Goal: Task Accomplishment & Management: Manage account settings

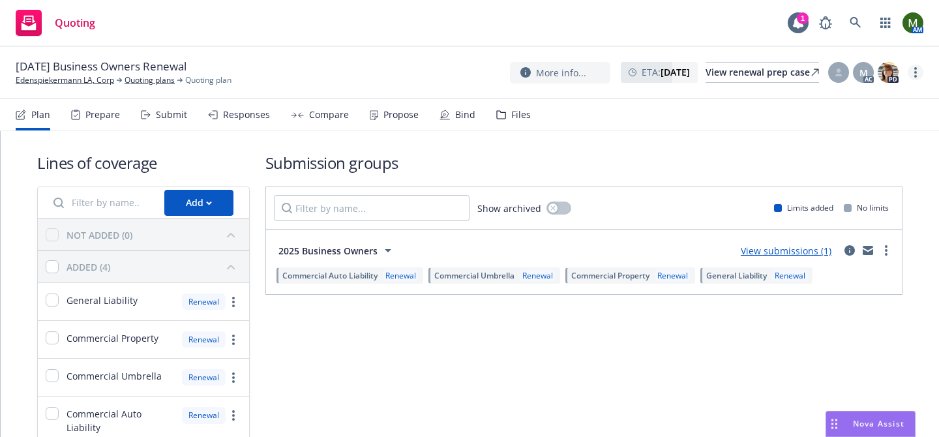
click at [917, 74] on link "more" at bounding box center [916, 73] width 16 height 16
click at [843, 192] on link "Archive quoting plan" at bounding box center [849, 203] width 145 height 26
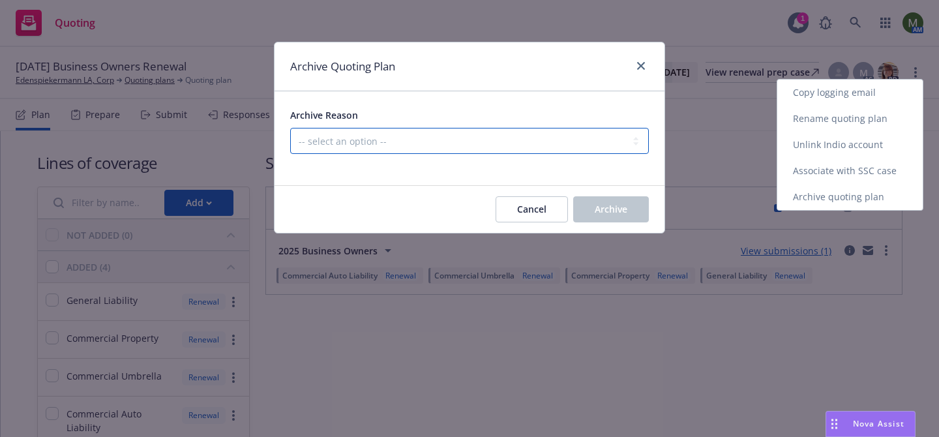
click at [557, 142] on select "-- select an option -- All policies in this renewal plan are auto-renewed Creat…" at bounding box center [469, 141] width 359 height 26
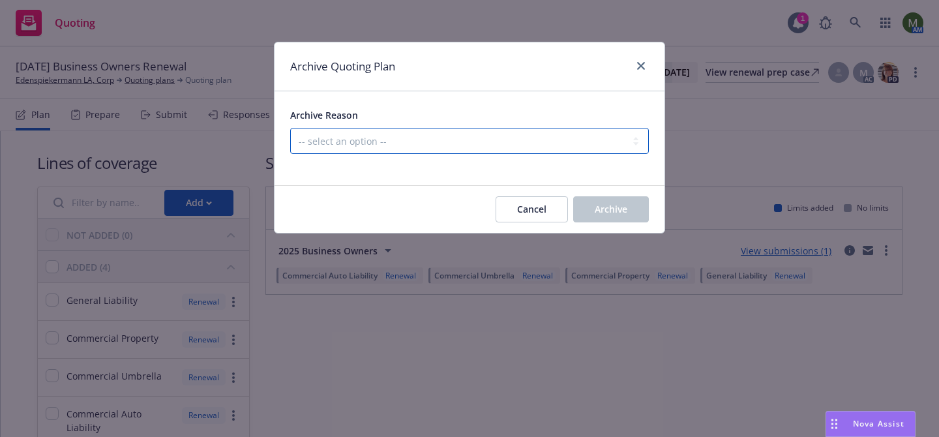
select select "ARCHIVED_RENEWAL_POLICY_AUTO_RENEWED"
click at [290, 128] on select "-- select an option -- All policies in this renewal plan are auto-renewed Creat…" at bounding box center [469, 141] width 359 height 26
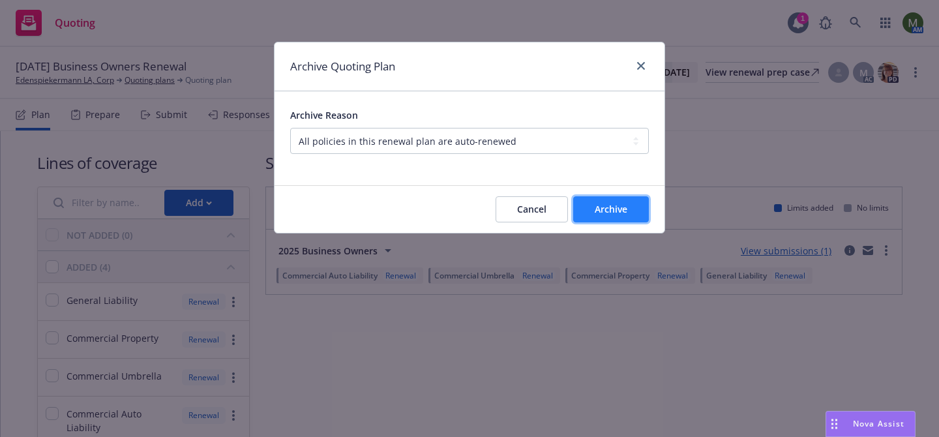
click at [621, 207] on span "Archive" at bounding box center [611, 209] width 33 height 12
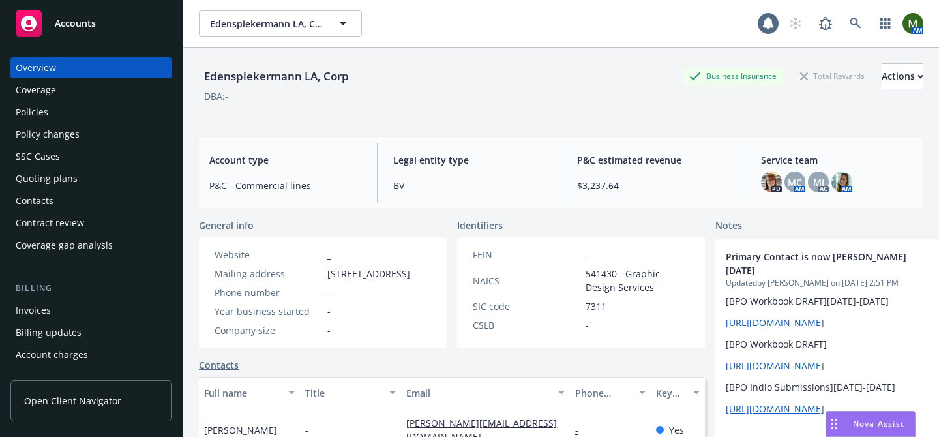
click at [75, 105] on div "Policies" at bounding box center [91, 112] width 151 height 21
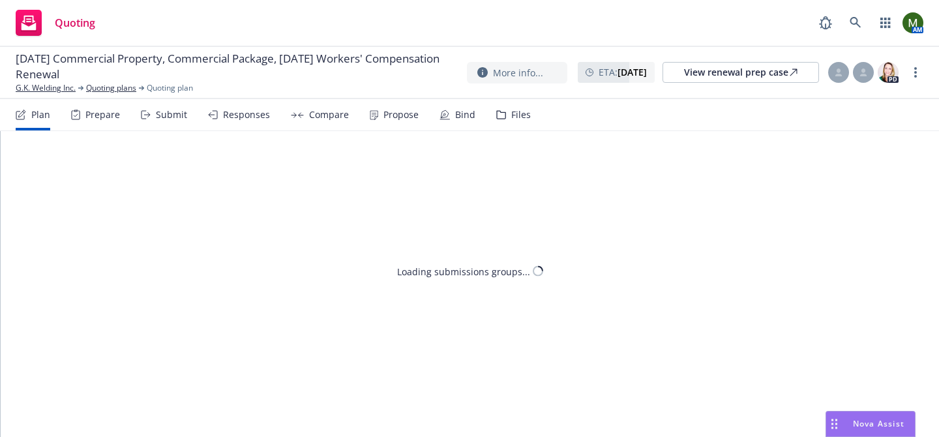
click at [242, 112] on div "Responses" at bounding box center [246, 115] width 47 height 10
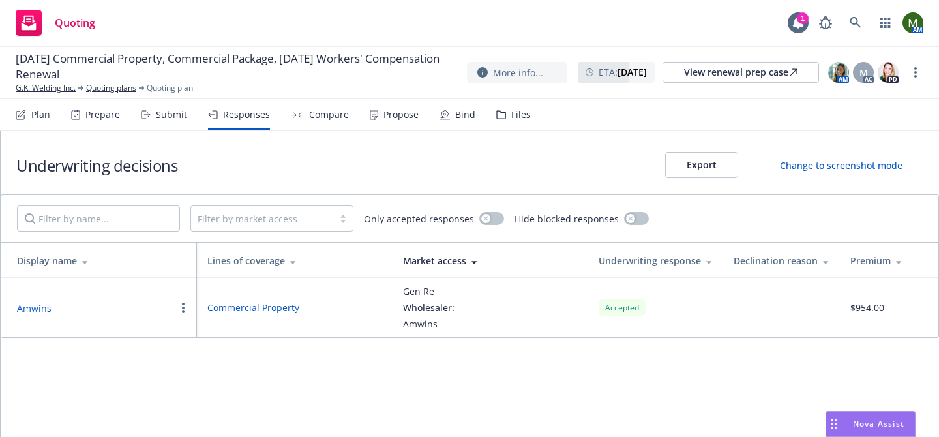
click at [38, 307] on button "Amwins" at bounding box center [34, 308] width 35 height 14
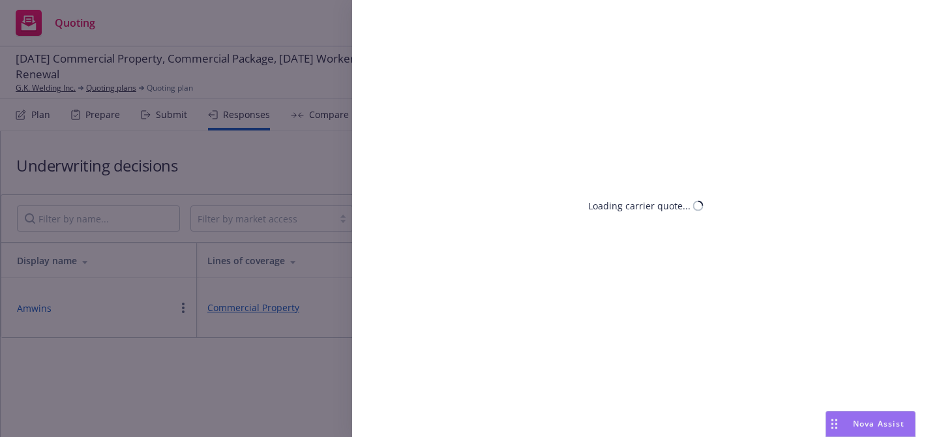
select select "CA"
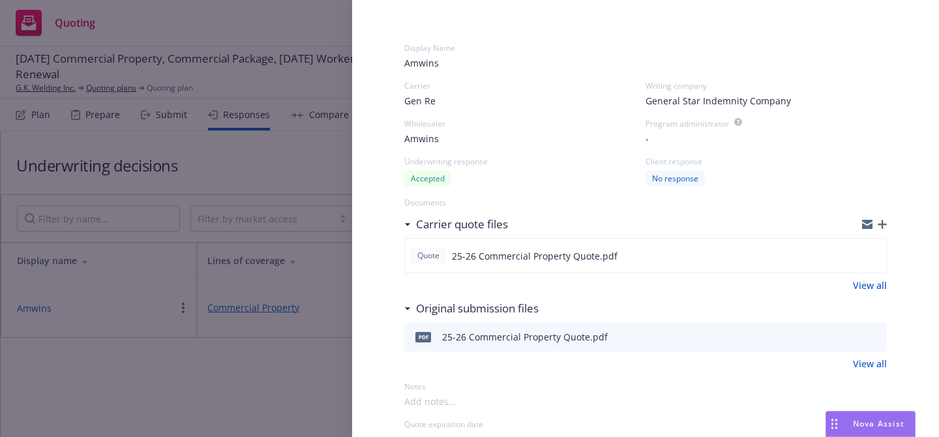
scroll to position [46, 0]
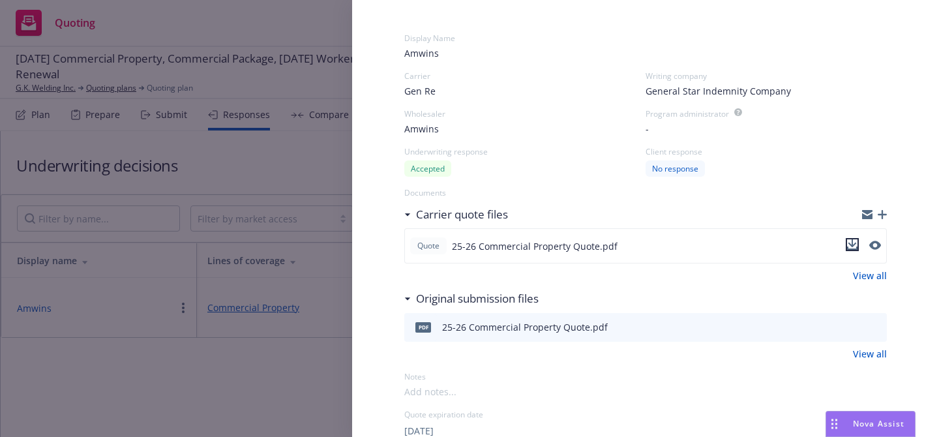
click at [852, 248] on icon "download file" at bounding box center [852, 244] width 10 height 10
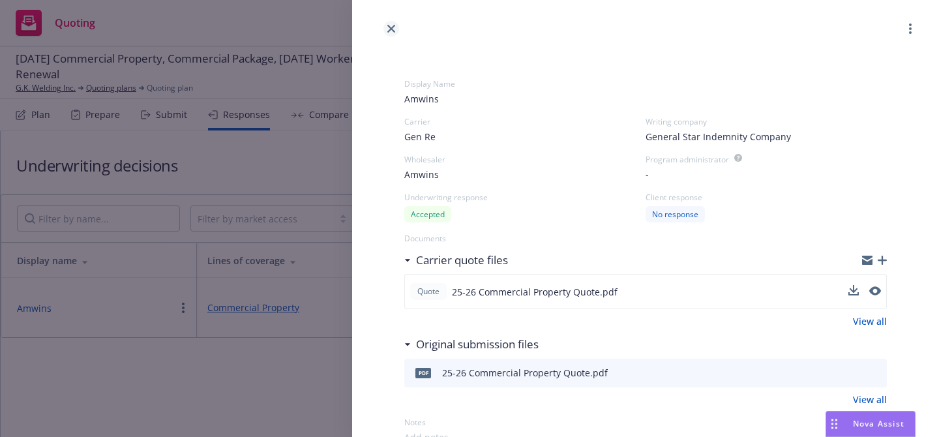
click at [393, 32] on icon "close" at bounding box center [391, 29] width 8 height 8
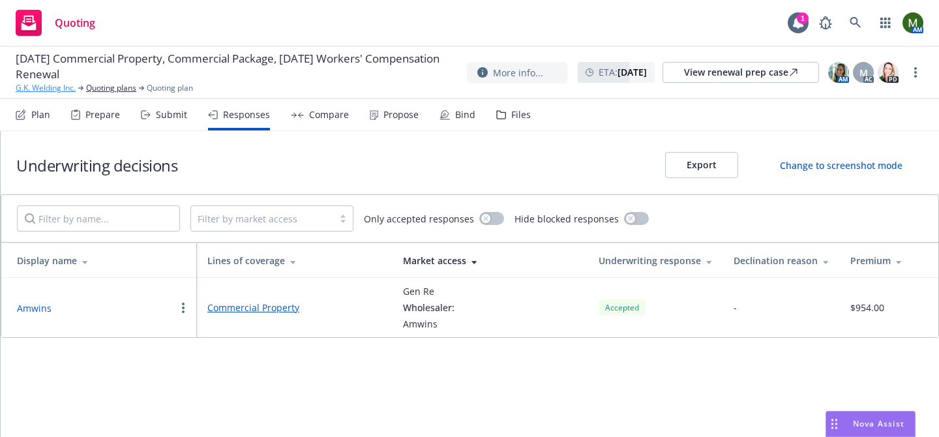
click at [71, 88] on link "G.K. Welding Inc." at bounding box center [46, 88] width 60 height 12
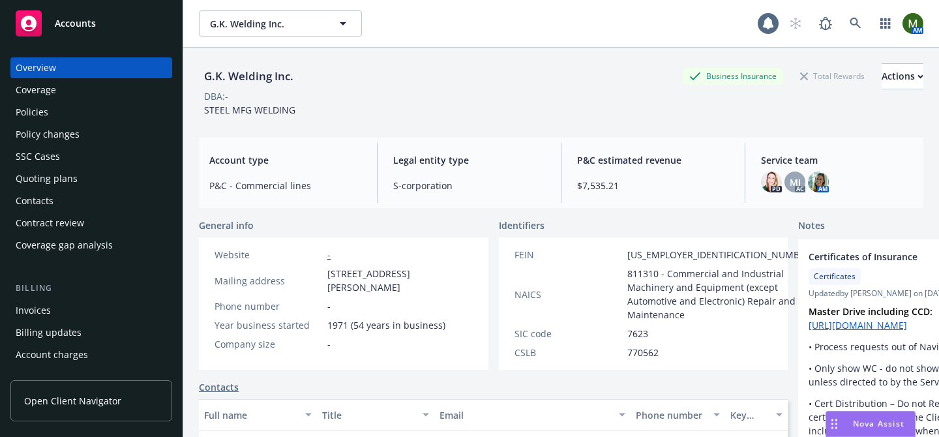
click at [61, 112] on div "Policies" at bounding box center [91, 112] width 151 height 21
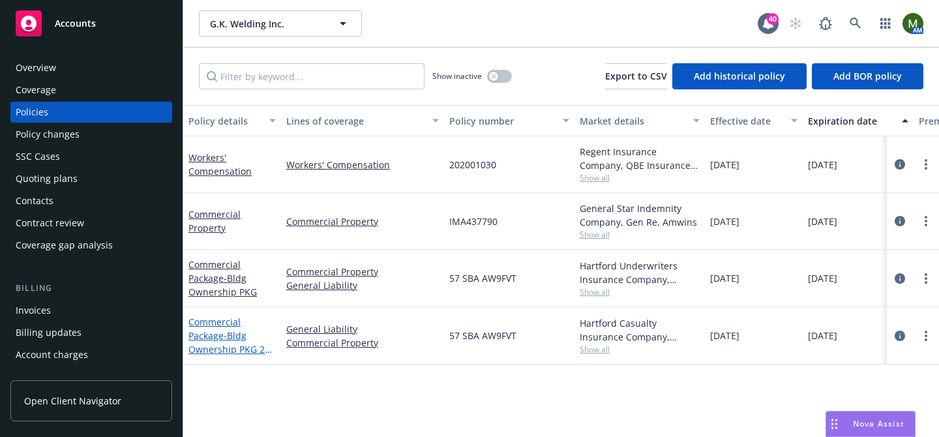
click at [220, 322] on link "Commercial Package - Bldg Ownership PKG 25-26" at bounding box center [230, 342] width 85 height 53
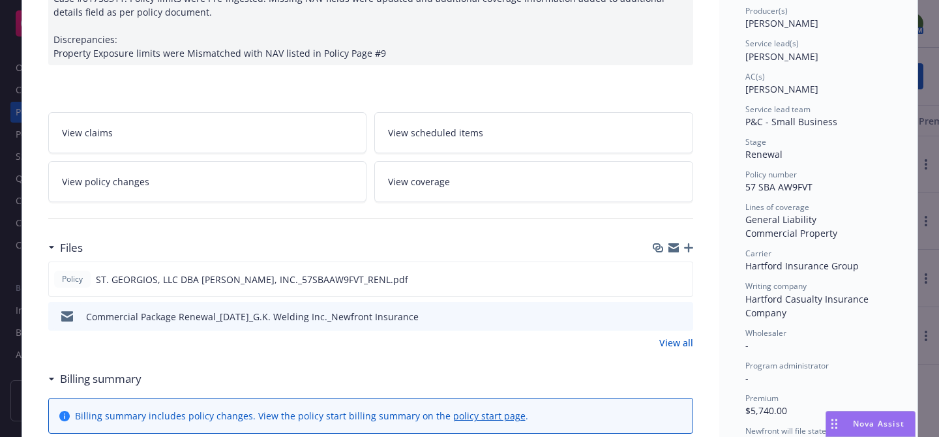
scroll to position [168, 0]
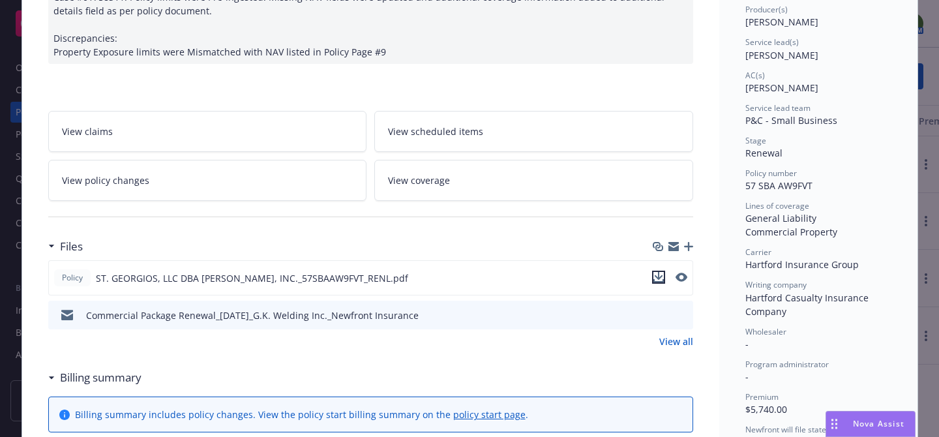
click at [659, 275] on icon "download file" at bounding box center [658, 277] width 10 height 10
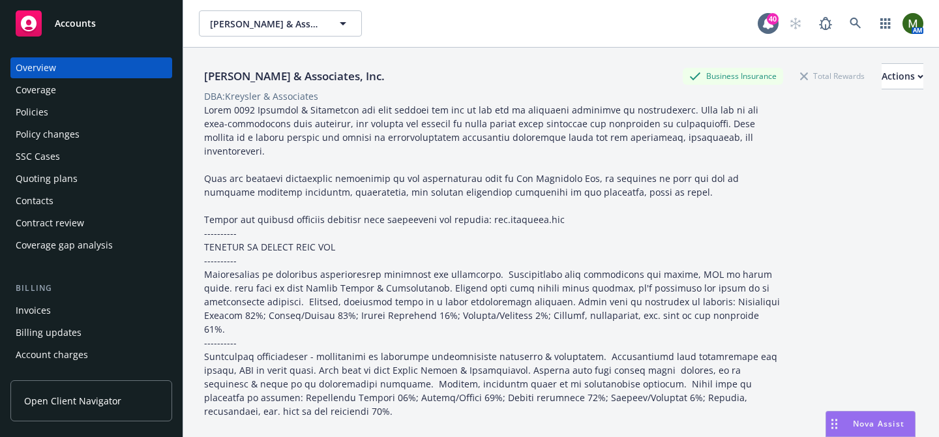
click at [98, 123] on div "Overview Coverage Policies Policy changes SSC Cases Quoting plans Contacts Cont…" at bounding box center [91, 156] width 162 height 198
click at [78, 121] on div "Policies" at bounding box center [91, 112] width 151 height 21
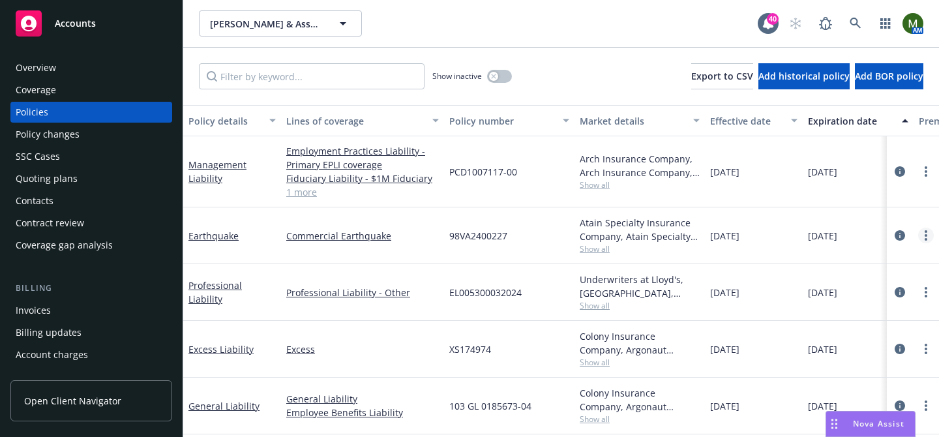
click at [923, 236] on link "more" at bounding box center [926, 236] width 16 height 16
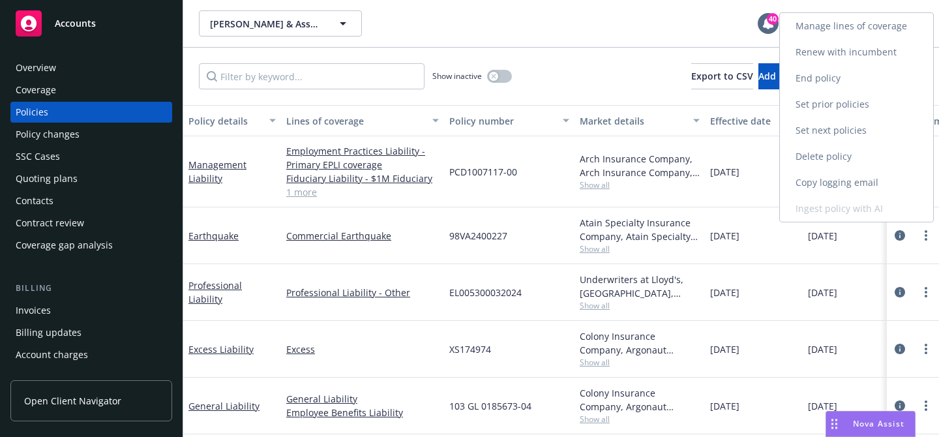
click at [837, 71] on link "End policy" at bounding box center [856, 78] width 153 height 26
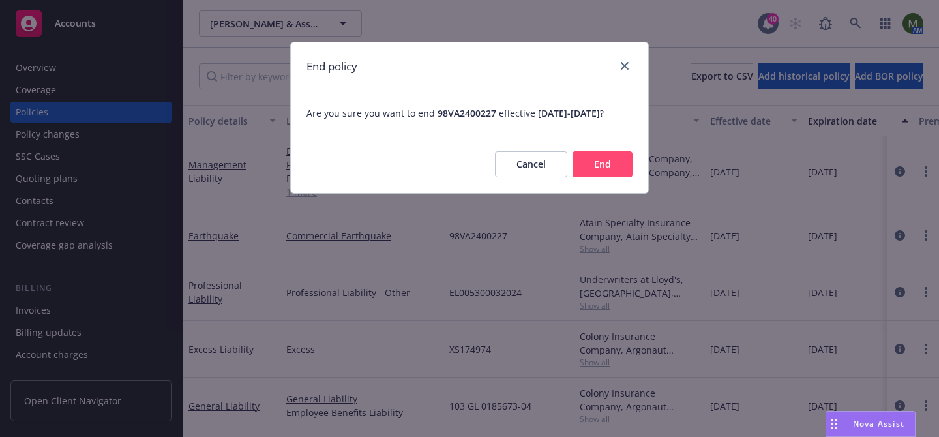
click at [605, 170] on button "End" at bounding box center [603, 164] width 60 height 26
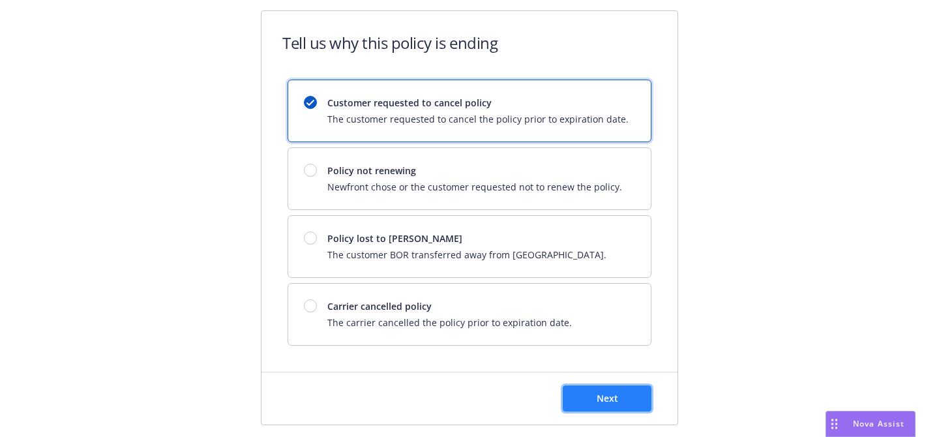
click at [578, 394] on button "Next" at bounding box center [607, 398] width 89 height 26
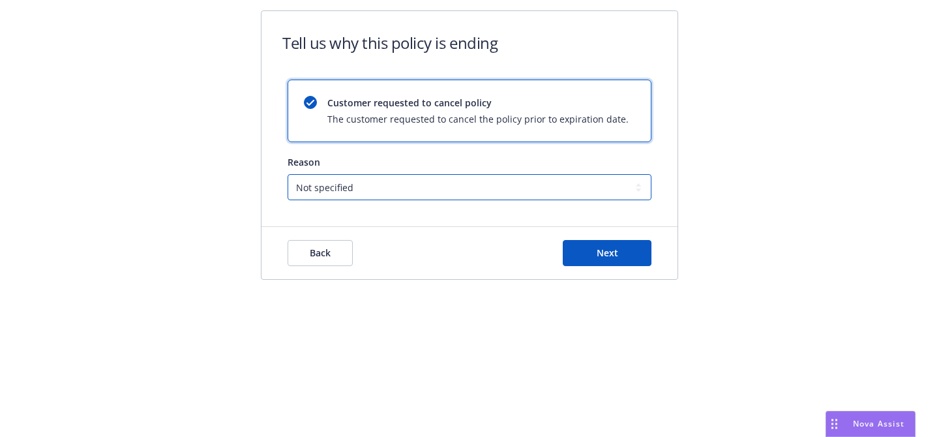
click at [562, 177] on select "Not specified Service Pricing Buyer change M&A, Bankruptcy, or Out of business …" at bounding box center [470, 187] width 364 height 26
select select "M&A, Bankruptcy, or Out of business"
click at [288, 174] on select "Not specified Service Pricing Buyer change M&A, Bankruptcy, or Out of business …" at bounding box center [470, 187] width 364 height 26
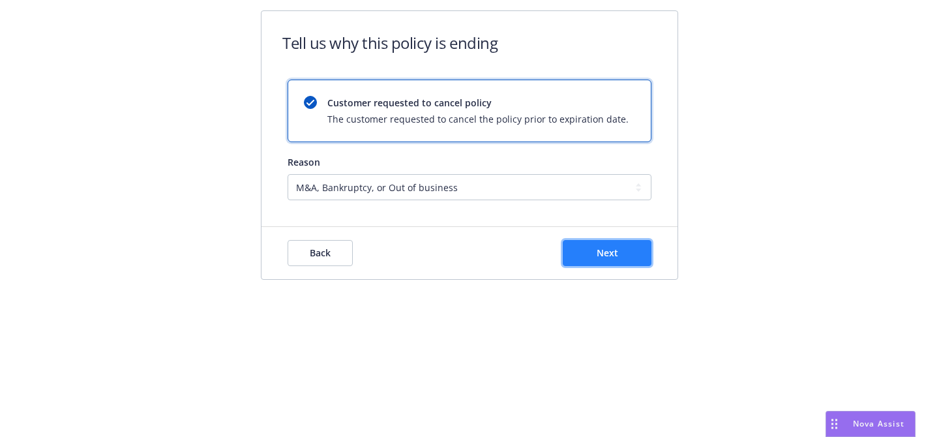
click at [597, 247] on span "Next" at bounding box center [608, 253] width 22 height 12
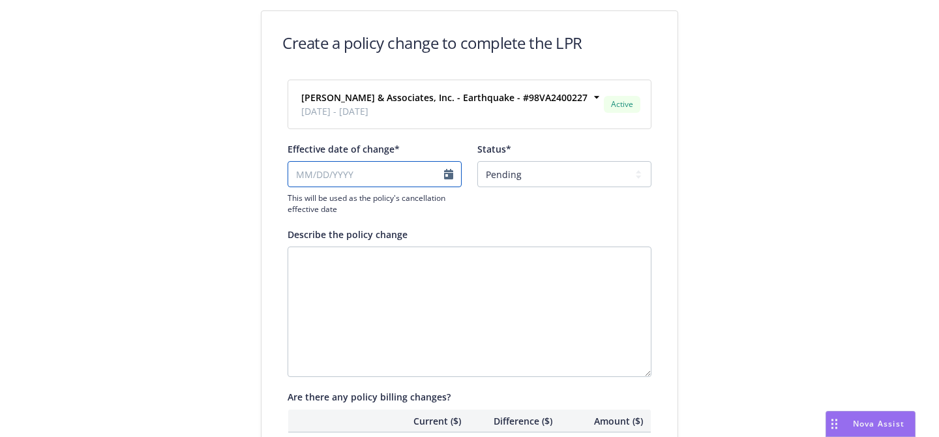
click at [372, 175] on input "Effective date of change*" at bounding box center [375, 174] width 174 height 26
select select "September"
select select "2025"
click at [302, 199] on icon "chevronLeft" at bounding box center [299, 201] width 8 height 8
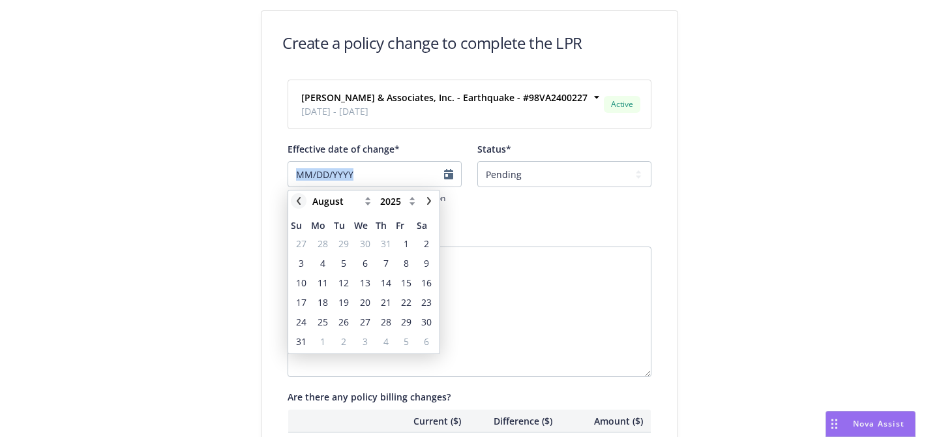
click at [302, 199] on icon "chevronLeft" at bounding box center [299, 201] width 8 height 8
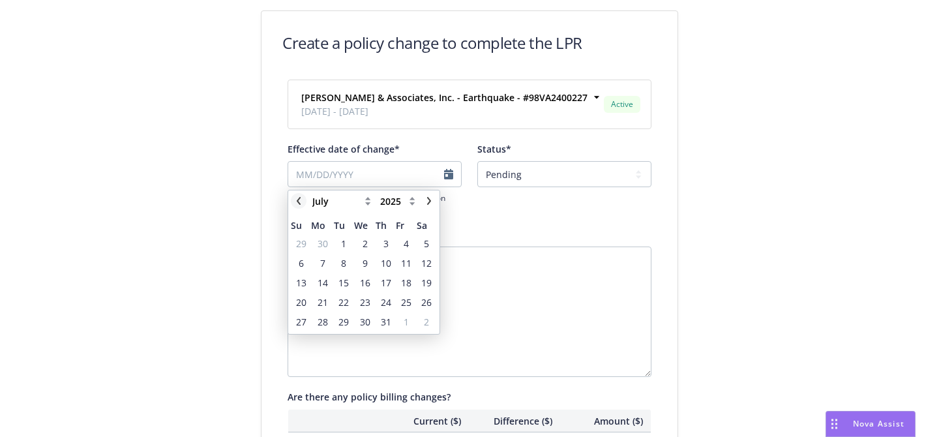
click at [302, 199] on icon "chevronLeft" at bounding box center [299, 201] width 8 height 8
select select "June"
click at [387, 242] on span "5" at bounding box center [385, 244] width 5 height 14
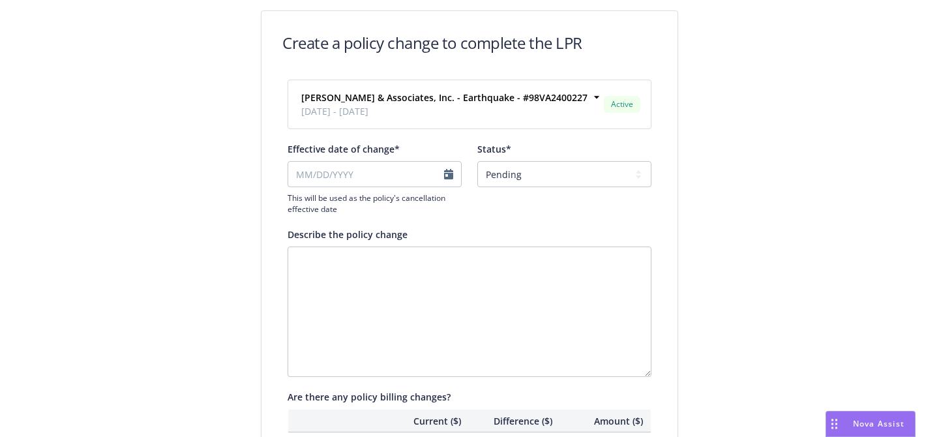
type input "[DATE]"
click at [523, 168] on select "Pending Confirmed" at bounding box center [564, 174] width 174 height 26
select select "Confirmed"
click at [477, 161] on select "Pending Confirmed" at bounding box center [564, 174] width 174 height 26
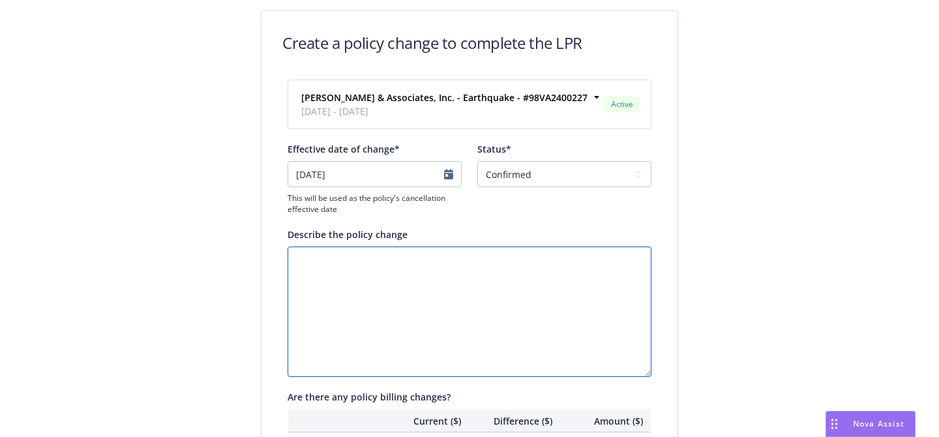
click at [469, 263] on textarea "Describe the policy change" at bounding box center [470, 312] width 364 height 130
click at [462, 266] on textarea "Describe the policy change" at bounding box center [470, 312] width 364 height 130
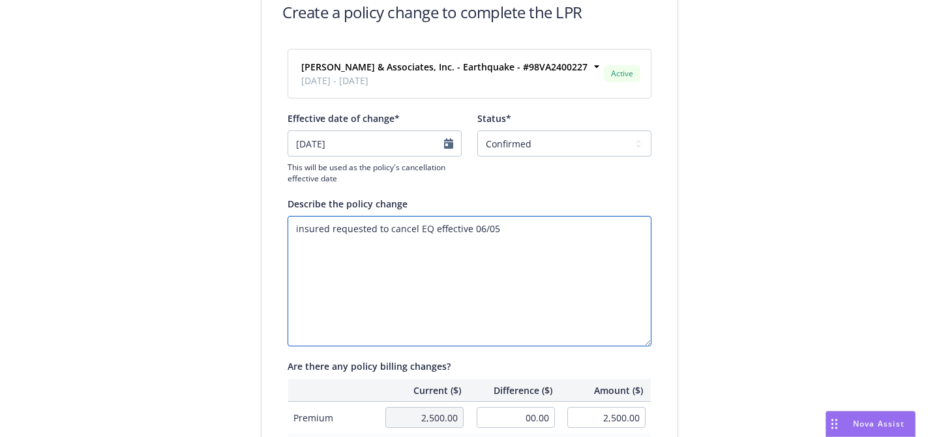
scroll to position [67, 0]
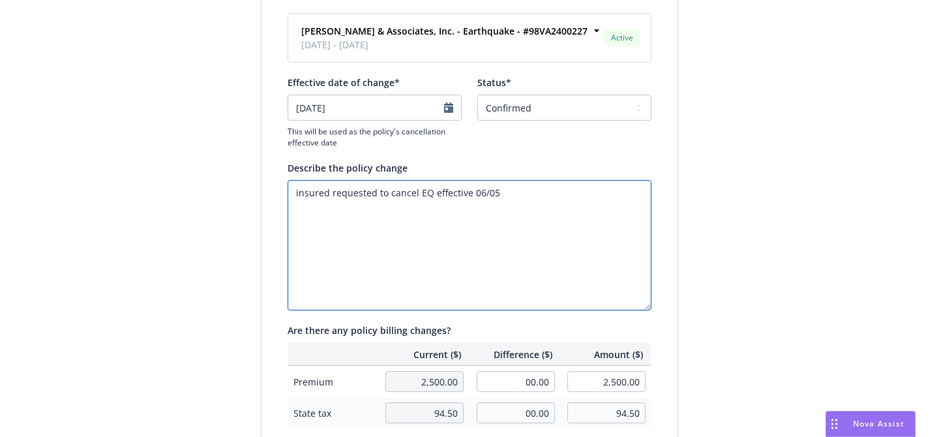
type textarea "insured requested to cancel EQ effective 06/05"
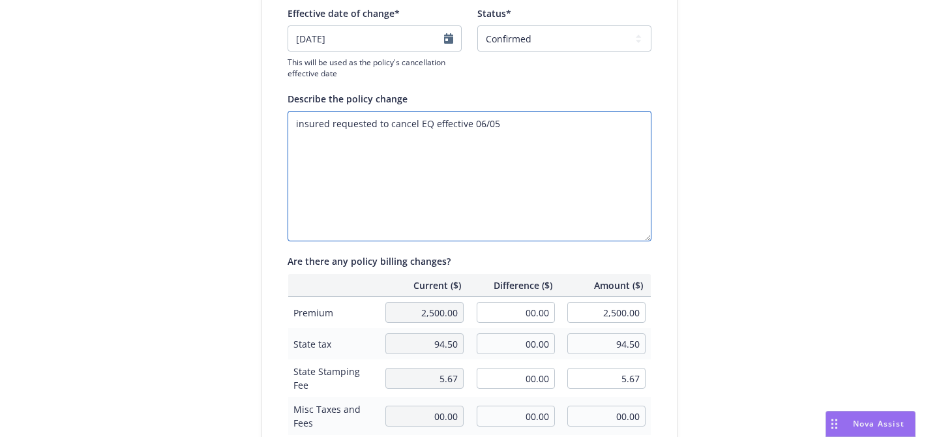
scroll to position [191, 0]
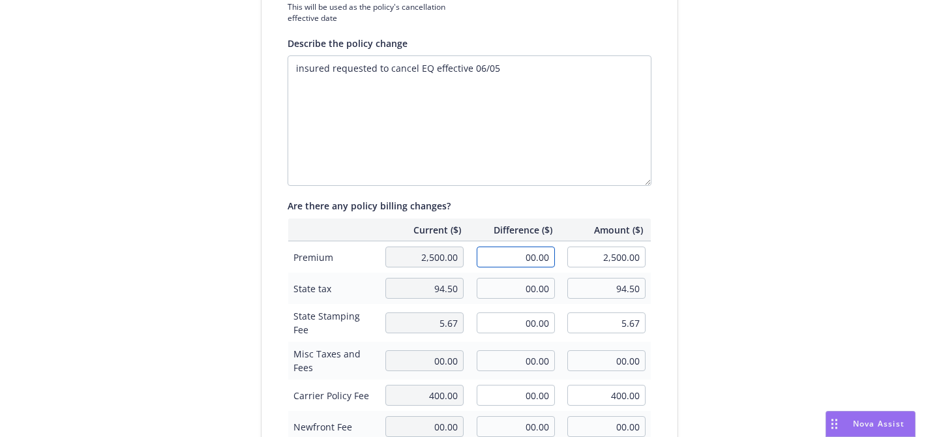
click at [520, 256] on input "00.00" at bounding box center [516, 257] width 78 height 21
type input "-805.00"
type input "1,695.00"
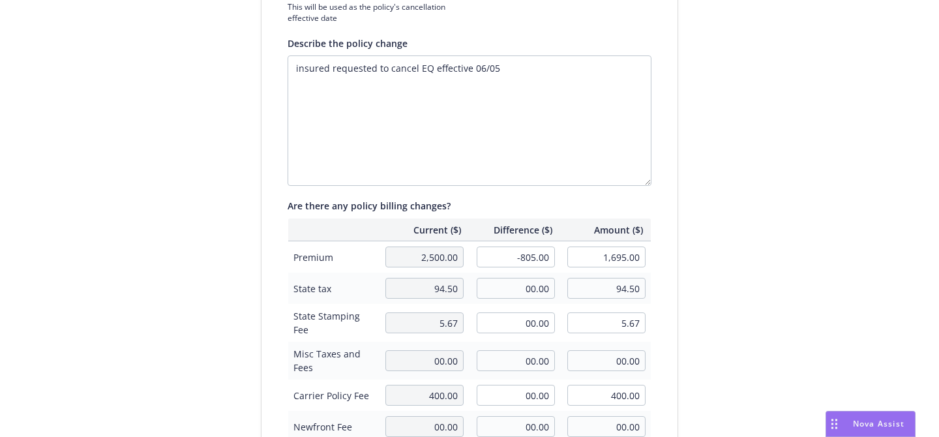
click at [670, 342] on div "[PERSON_NAME] & Associates, Inc. - Earthquake - #98VA2400227 [DATE] - [DATE] Ac…" at bounding box center [470, 250] width 416 height 725
click at [525, 284] on input "00.00" at bounding box center [516, 288] width 78 height 21
type input "-24.15"
type input "70.35"
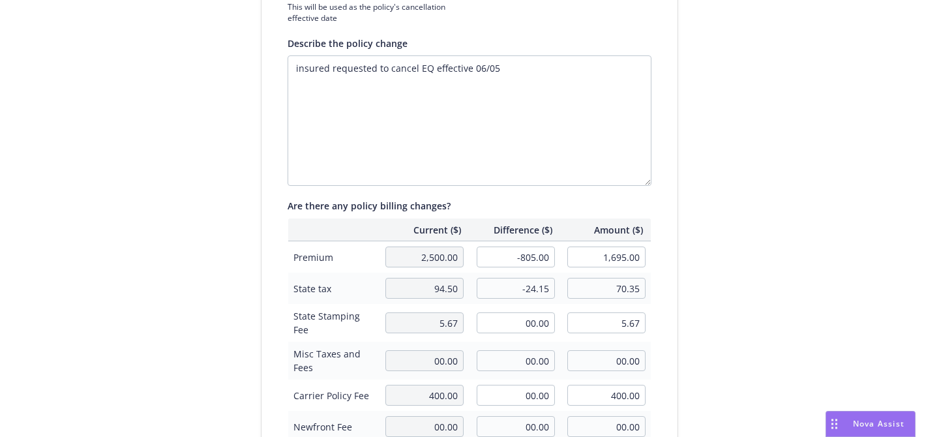
click at [745, 173] on div "Create a policy change to complete the LPR [PERSON_NAME] & Associates, Inc. - E…" at bounding box center [469, 256] width 939 height 895
click at [520, 321] on input "00.00" at bounding box center [516, 322] width 78 height 21
type input "-1.45"
type input "4.22"
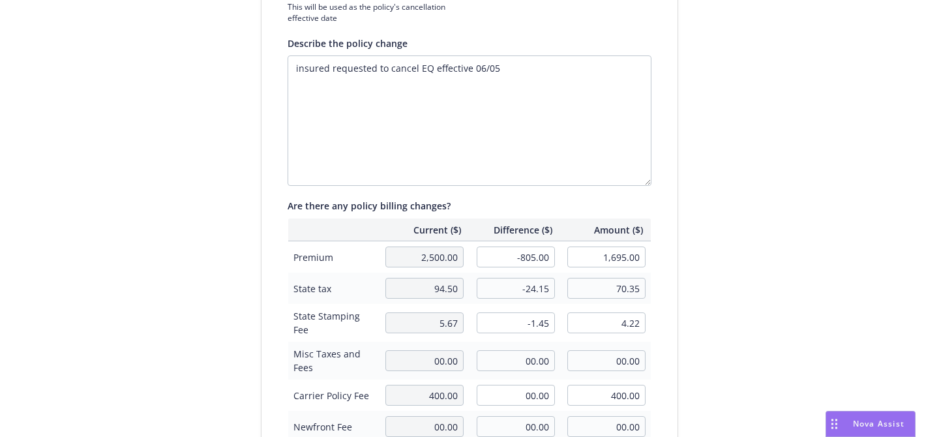
click at [741, 289] on div "Create a policy change to complete the LPR [PERSON_NAME] & Associates, Inc. - E…" at bounding box center [469, 256] width 939 height 895
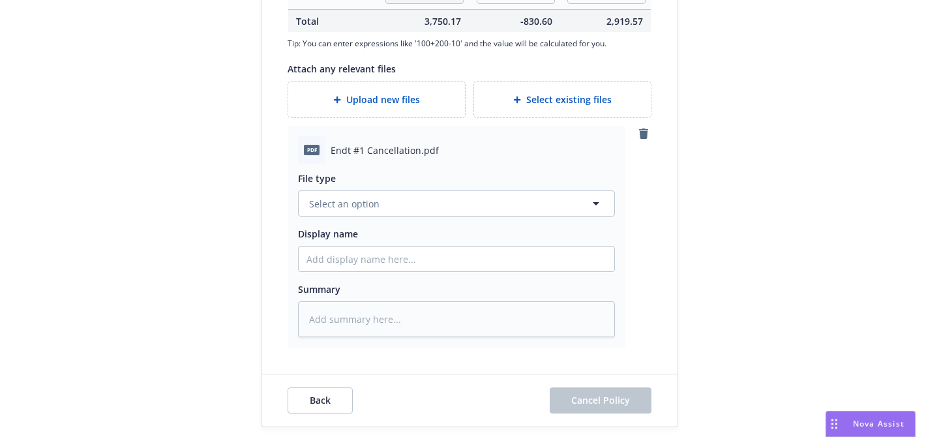
scroll to position [687, 0]
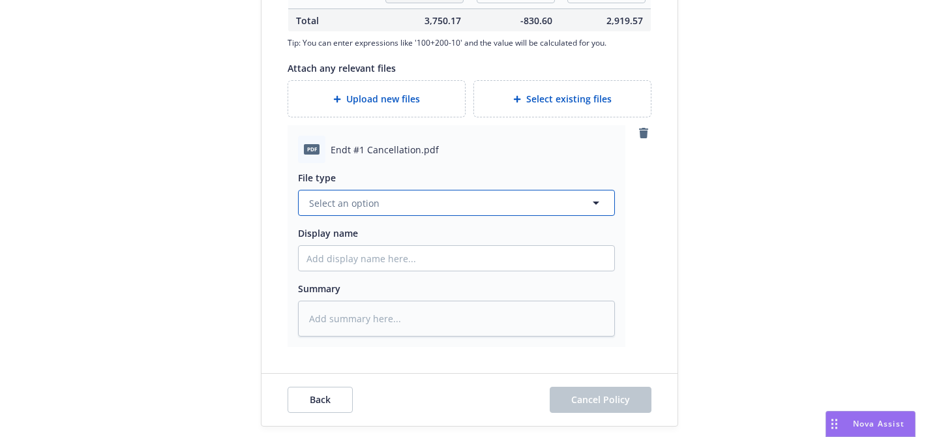
click at [447, 201] on button "Select an option" at bounding box center [456, 203] width 317 height 26
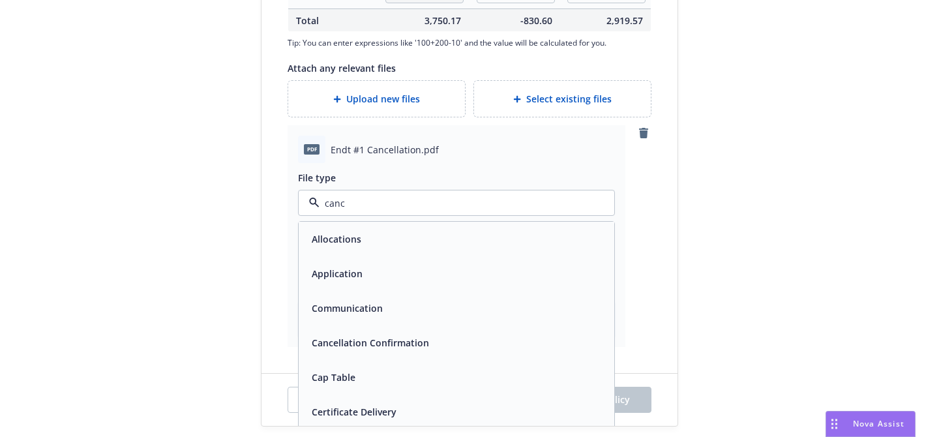
type input "cance"
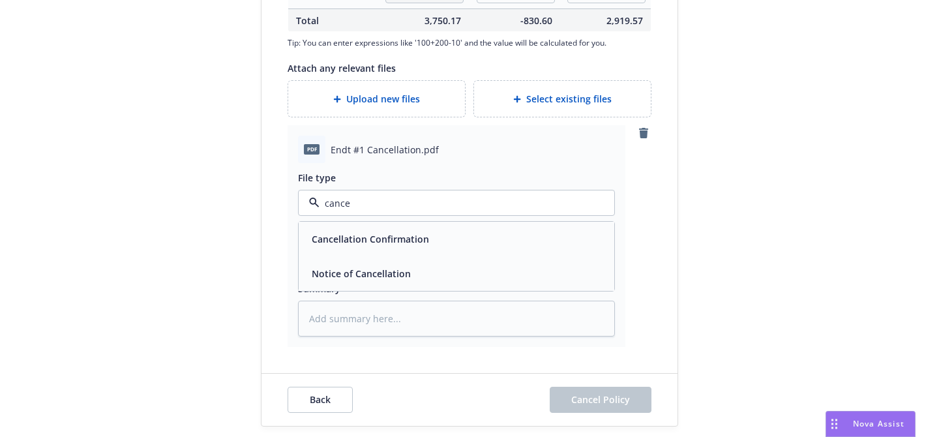
click at [435, 234] on div "Cancellation Confirmation" at bounding box center [457, 239] width 300 height 19
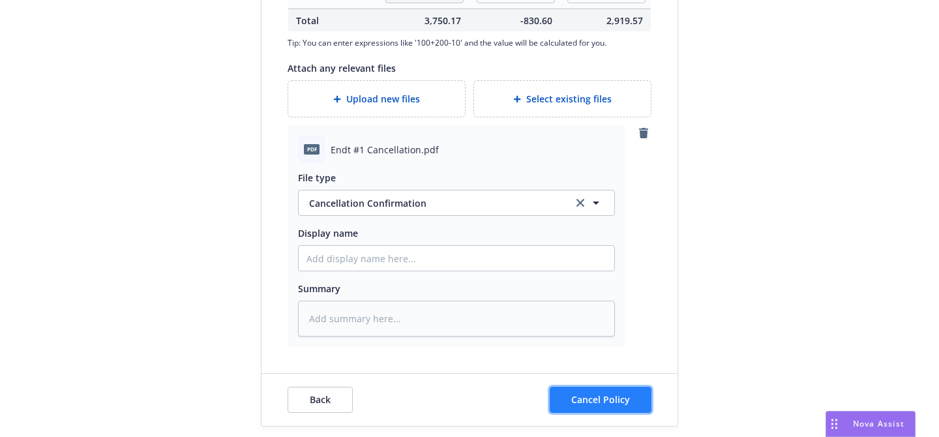
click at [601, 398] on span "Cancel Policy" at bounding box center [600, 399] width 59 height 12
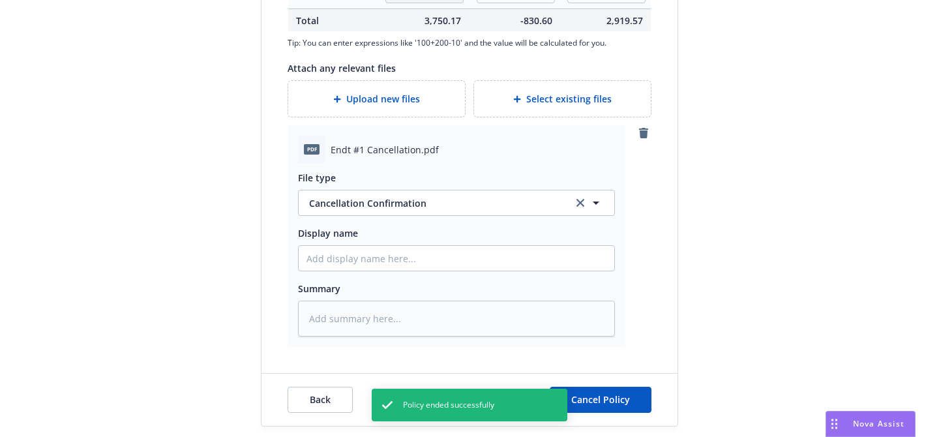
type textarea "x"
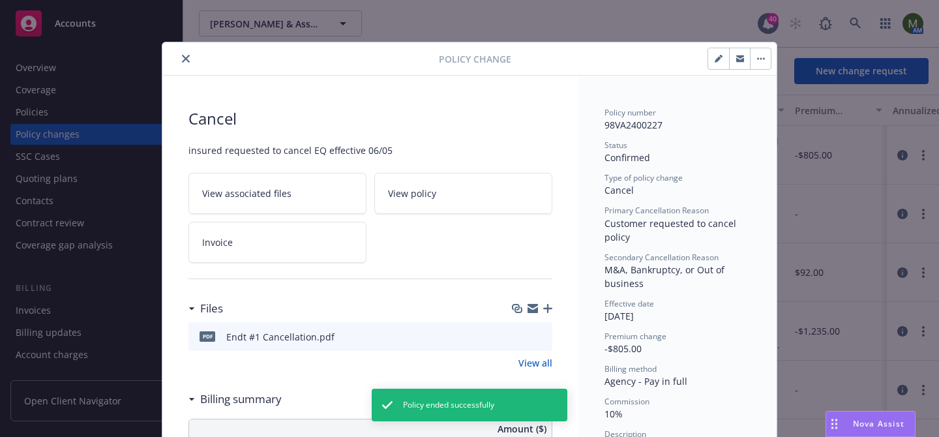
click at [187, 61] on icon "close" at bounding box center [186, 59] width 8 height 8
